Goal: Task Accomplishment & Management: Complete application form

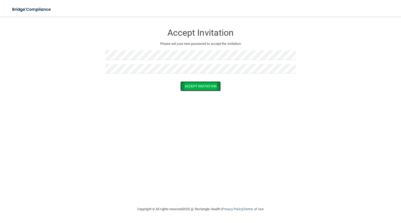
click at [189, 85] on button "Accept Invitation" at bounding box center [200, 86] width 40 height 10
click at [193, 93] on button "Accept Invitation" at bounding box center [200, 94] width 40 height 10
click at [193, 99] on form "Accept Invitation Please set your new password to accept the invitation Token i…" at bounding box center [200, 63] width 380 height 83
click at [197, 98] on button "Accept Invitation" at bounding box center [200, 94] width 40 height 10
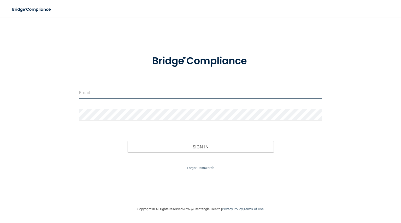
click at [110, 89] on input "email" at bounding box center [200, 93] width 243 height 12
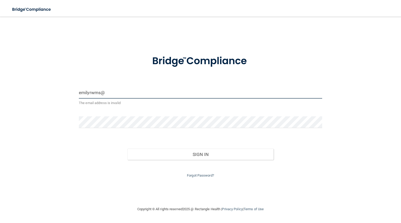
type input "[EMAIL_ADDRESS][DOMAIN_NAME]"
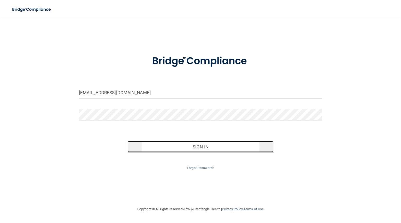
click at [189, 142] on button "Sign In" at bounding box center [200, 146] width 146 height 11
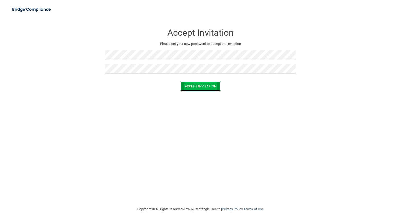
click at [188, 83] on button "Accept Invitation" at bounding box center [200, 86] width 40 height 10
drag, startPoint x: 184, startPoint y: 79, endPoint x: 189, endPoint y: 79, distance: 5.0
click at [189, 79] on p "Token is invalid or blank." at bounding box center [200, 82] width 190 height 6
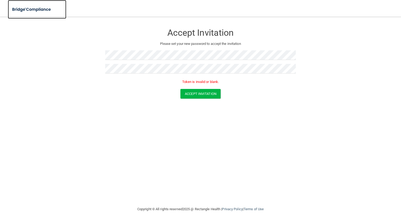
click at [26, 7] on img at bounding box center [32, 9] width 48 height 11
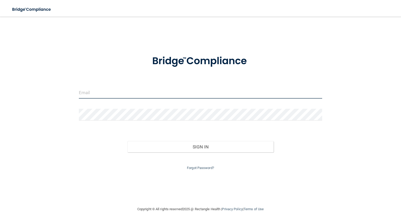
click at [141, 94] on input "email" at bounding box center [200, 93] width 243 height 12
type input "[EMAIL_ADDRESS][DOMAIN_NAME]"
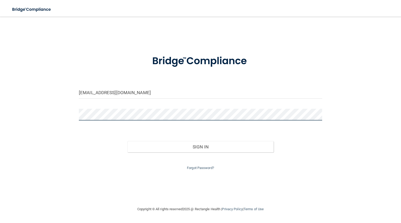
click at [127, 141] on button "Sign In" at bounding box center [200, 146] width 146 height 11
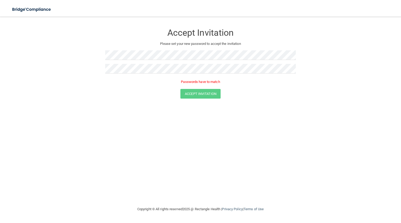
click at [163, 85] on p "Passwords have to match" at bounding box center [200, 82] width 190 height 6
click at [189, 85] on button "Accept Invitation" at bounding box center [200, 86] width 40 height 10
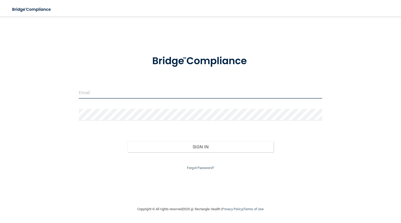
click at [90, 95] on input "email" at bounding box center [200, 93] width 243 height 12
type input "[EMAIL_ADDRESS][DOMAIN_NAME]"
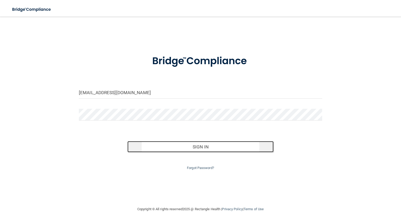
click at [203, 145] on button "Sign In" at bounding box center [200, 146] width 146 height 11
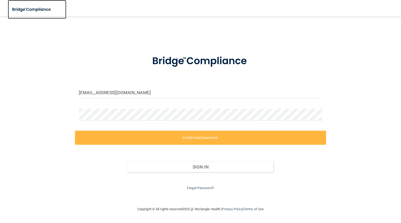
click at [39, 11] on img at bounding box center [32, 9] width 48 height 11
